Goal: Task Accomplishment & Management: Use online tool/utility

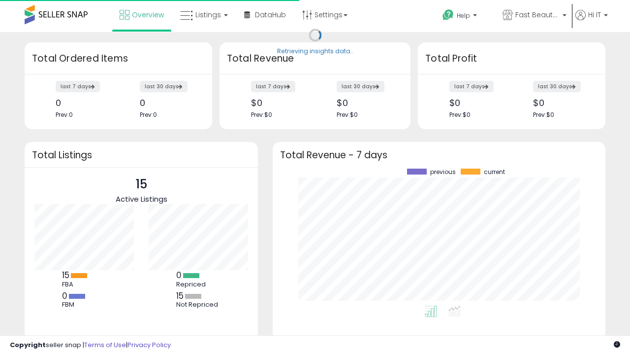
scroll to position [137, 313]
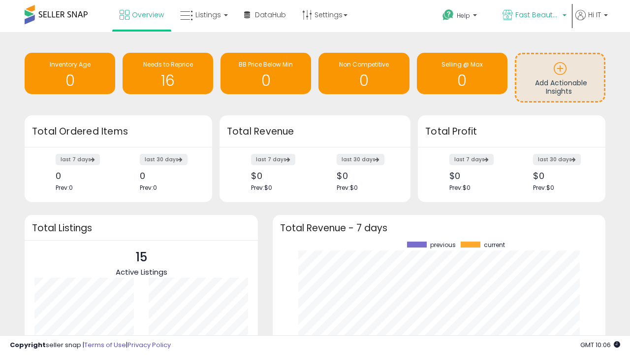
click at [534, 16] on span "Fast Beauty ([GEOGRAPHIC_DATA])" at bounding box center [538, 15] width 44 height 10
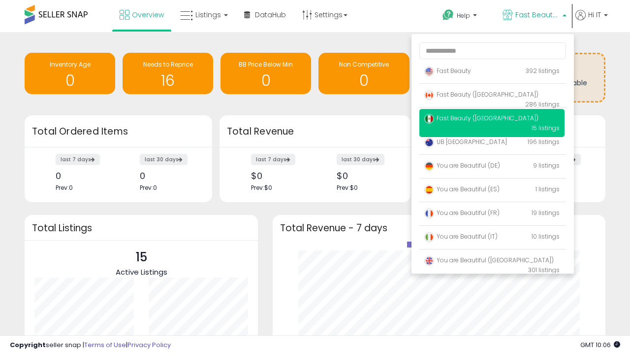
click at [492, 72] on p "Fast Beauty 392 listings" at bounding box center [492, 72] width 145 height 20
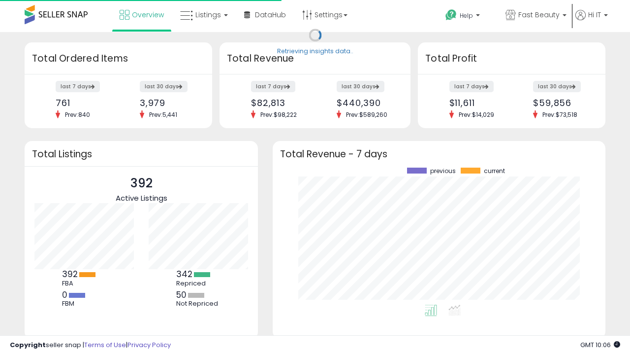
scroll to position [137, 313]
click at [203, 15] on span "Listings" at bounding box center [209, 15] width 26 height 10
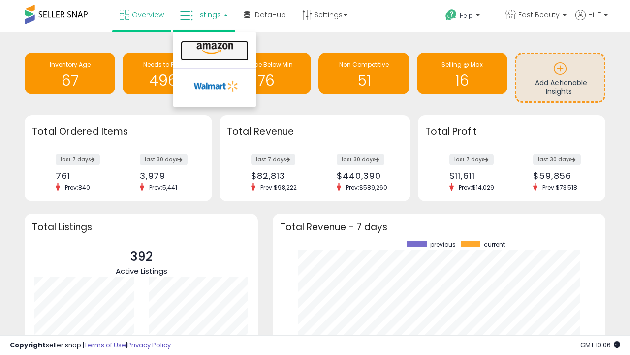
click at [214, 49] on icon at bounding box center [215, 48] width 43 height 13
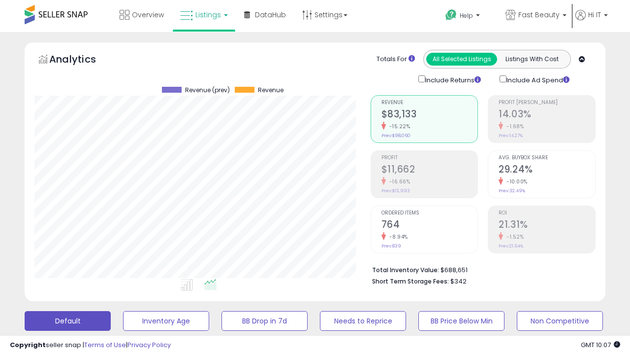
scroll to position [202, 336]
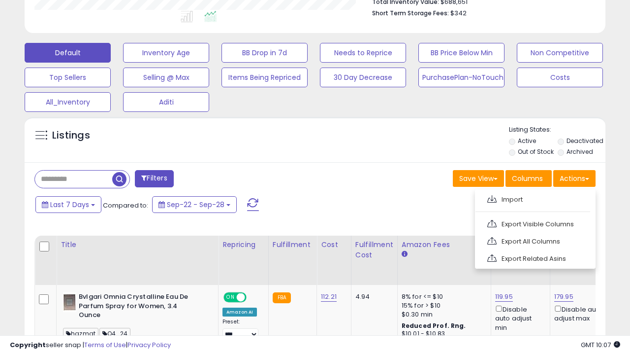
click at [492, 197] on span at bounding box center [492, 198] width 9 height 7
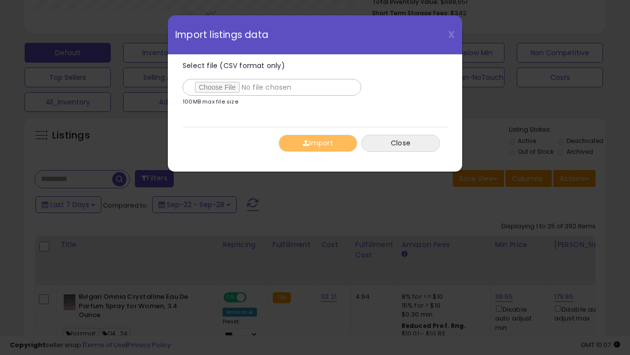
type input "**********"
click at [318, 143] on button "Import" at bounding box center [318, 142] width 79 height 17
